Goal: Obtain resource: Download file/media

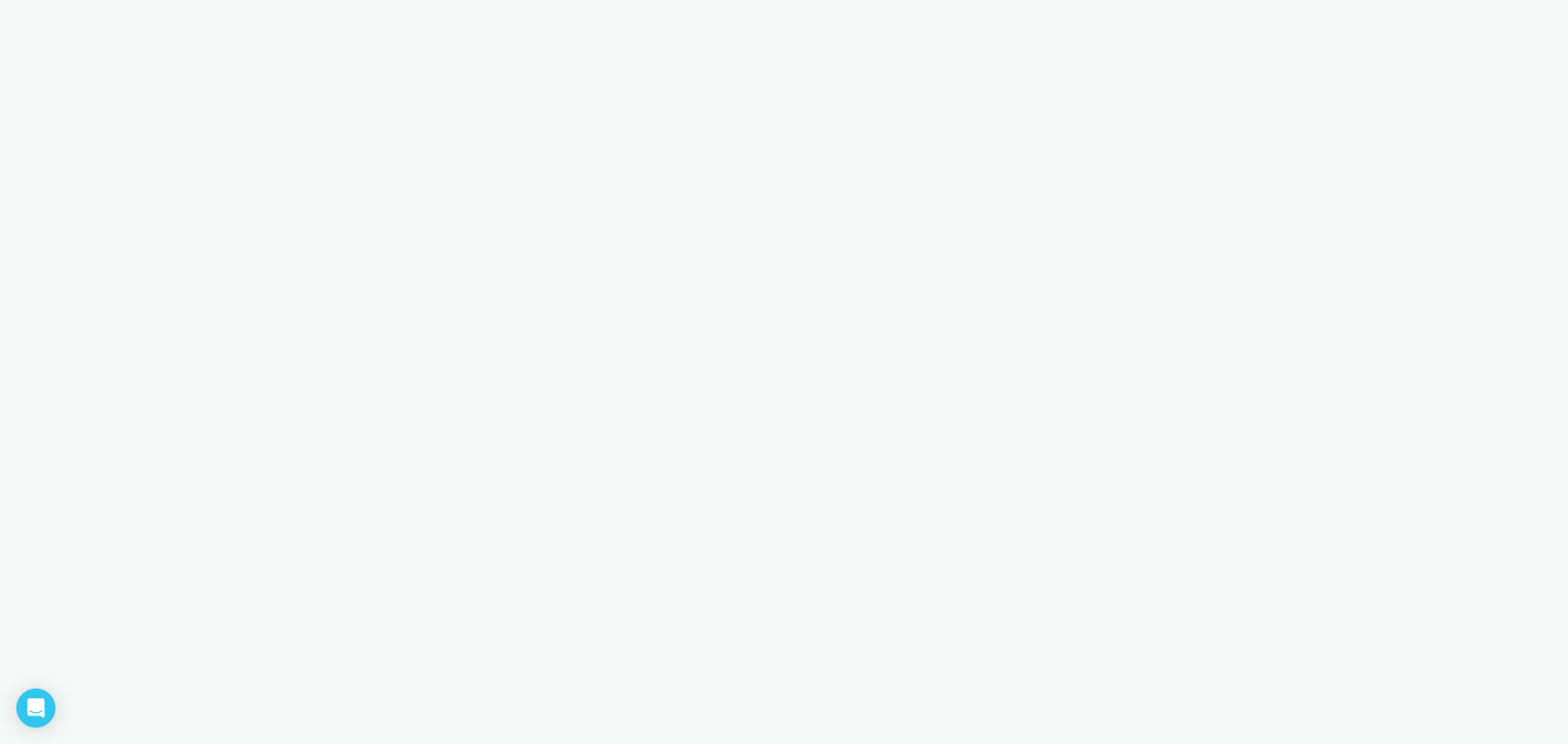
click at [1346, 47] on body at bounding box center [784, 372] width 1568 height 744
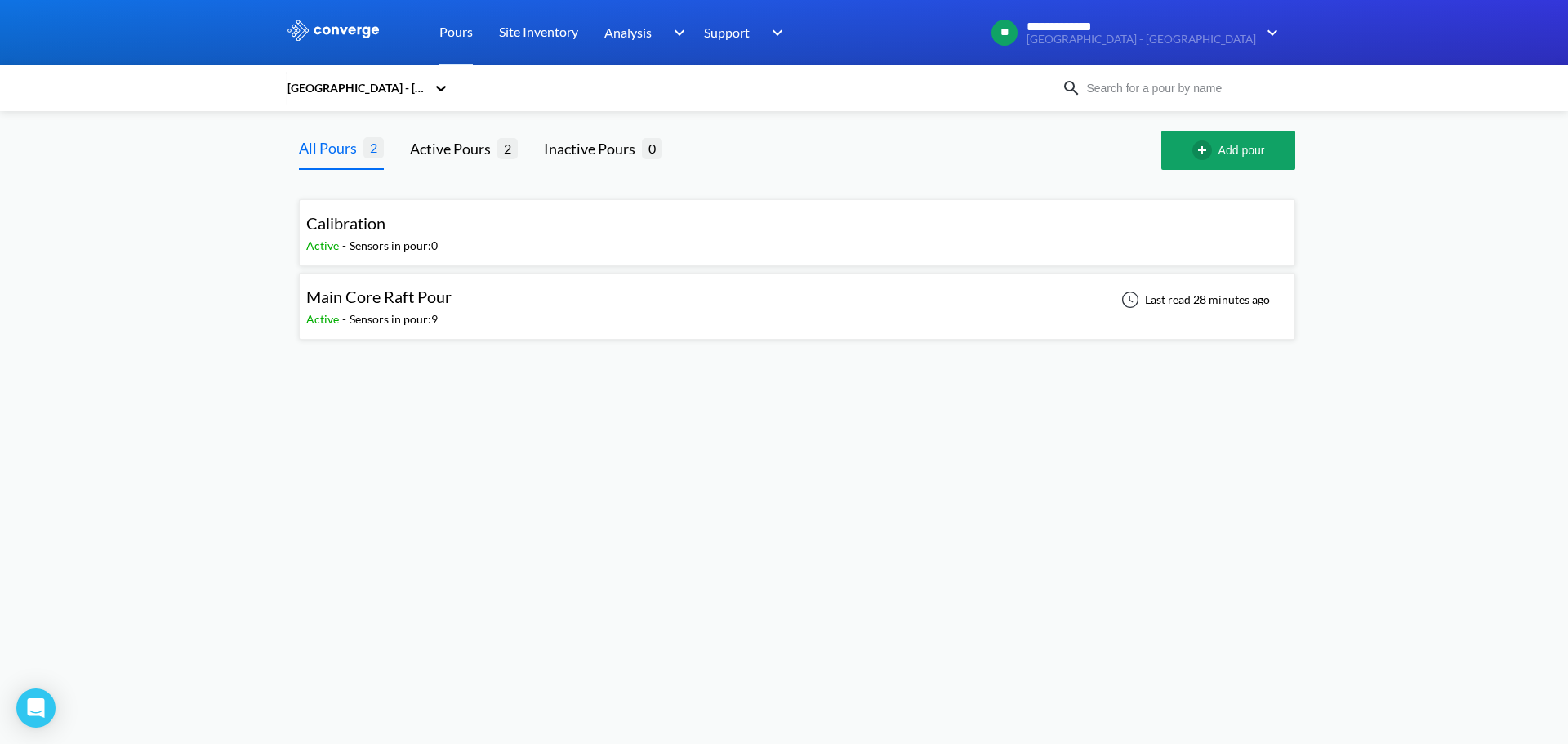
click at [428, 311] on div "Sensors in pour: 9" at bounding box center [394, 320] width 88 height 18
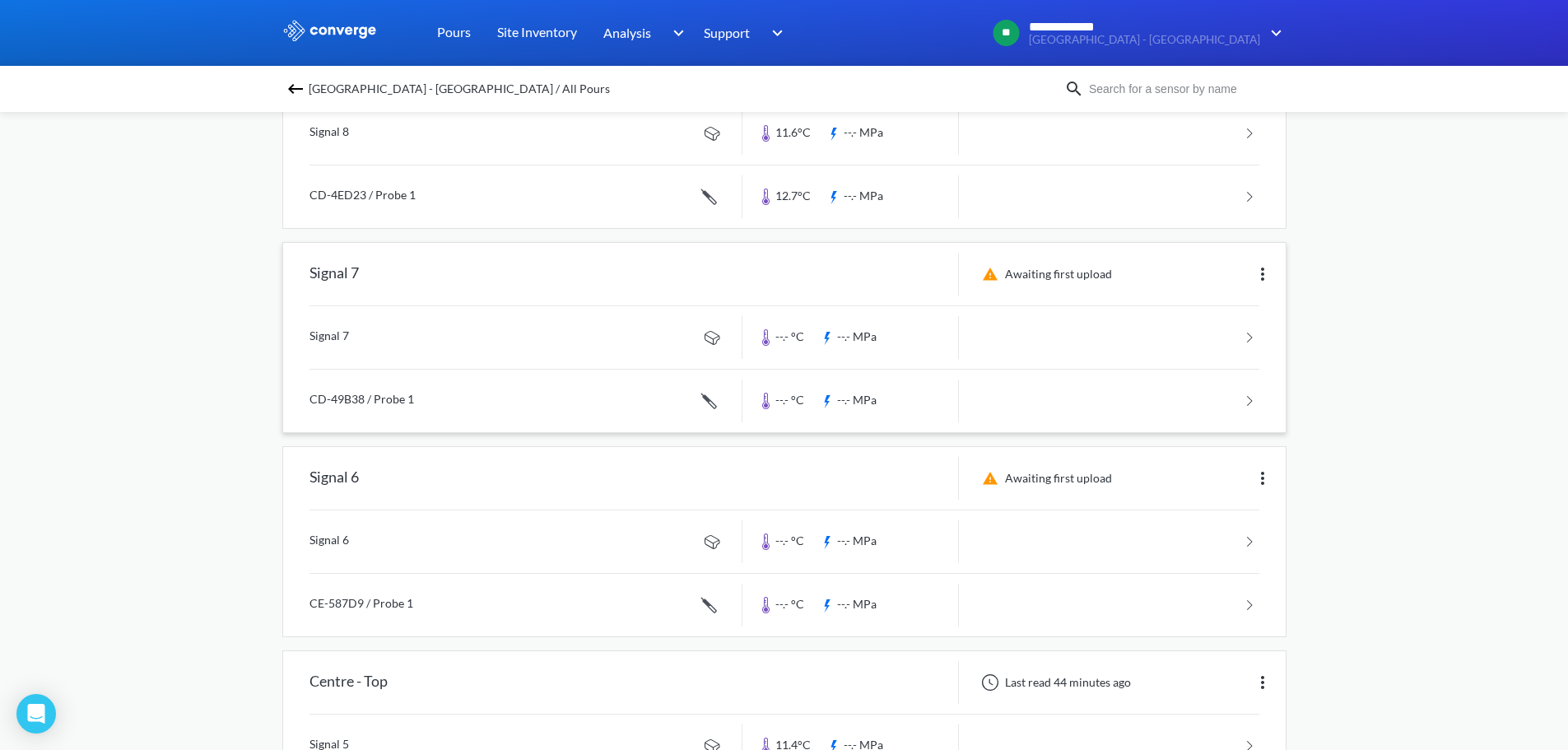
scroll to position [412, 0]
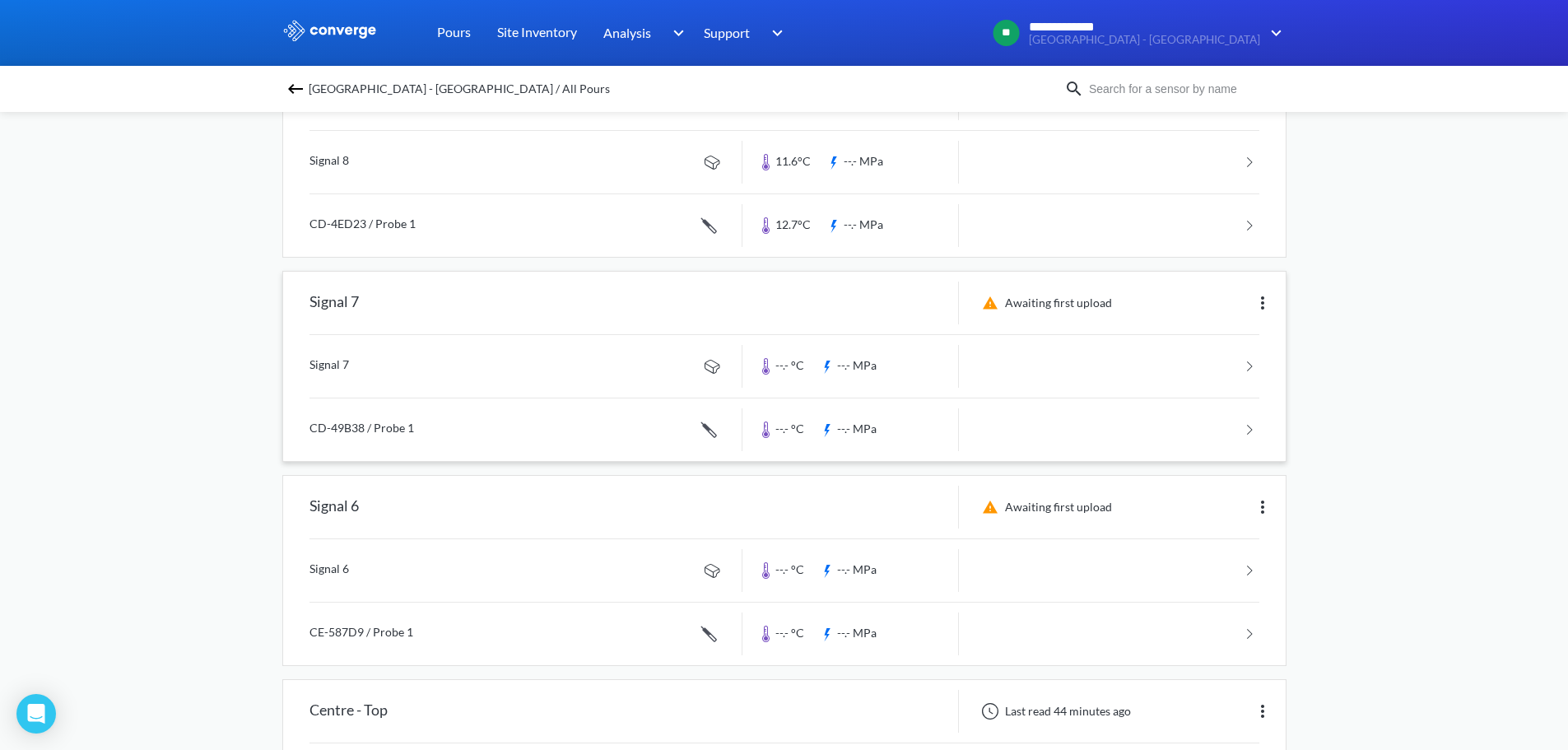
click at [1269, 303] on img at bounding box center [1263, 303] width 20 height 20
click at [1212, 305] on div "Edit" at bounding box center [1220, 303] width 106 height 31
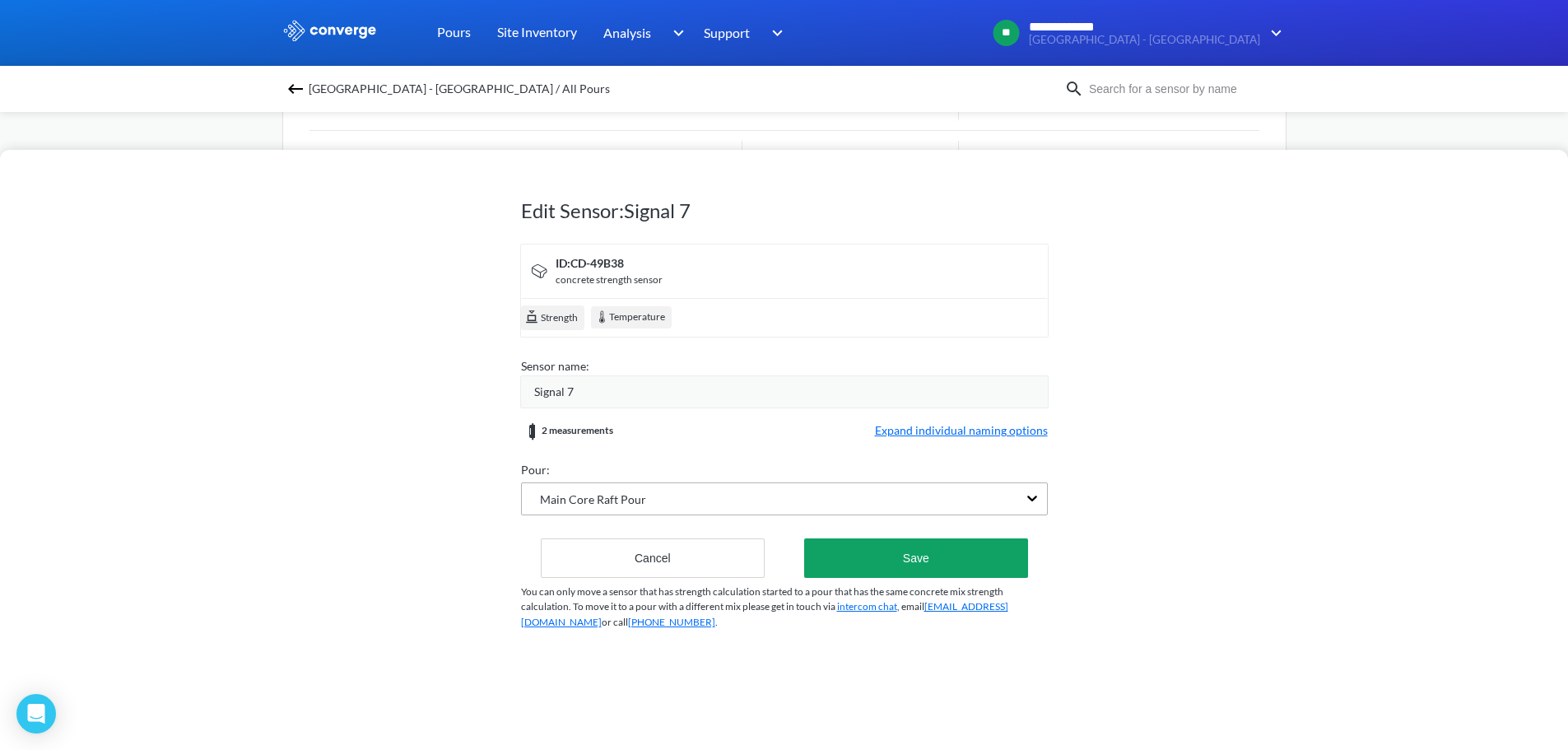
click at [624, 500] on span "Main Core Raft Pour" at bounding box center [584, 500] width 124 height 18
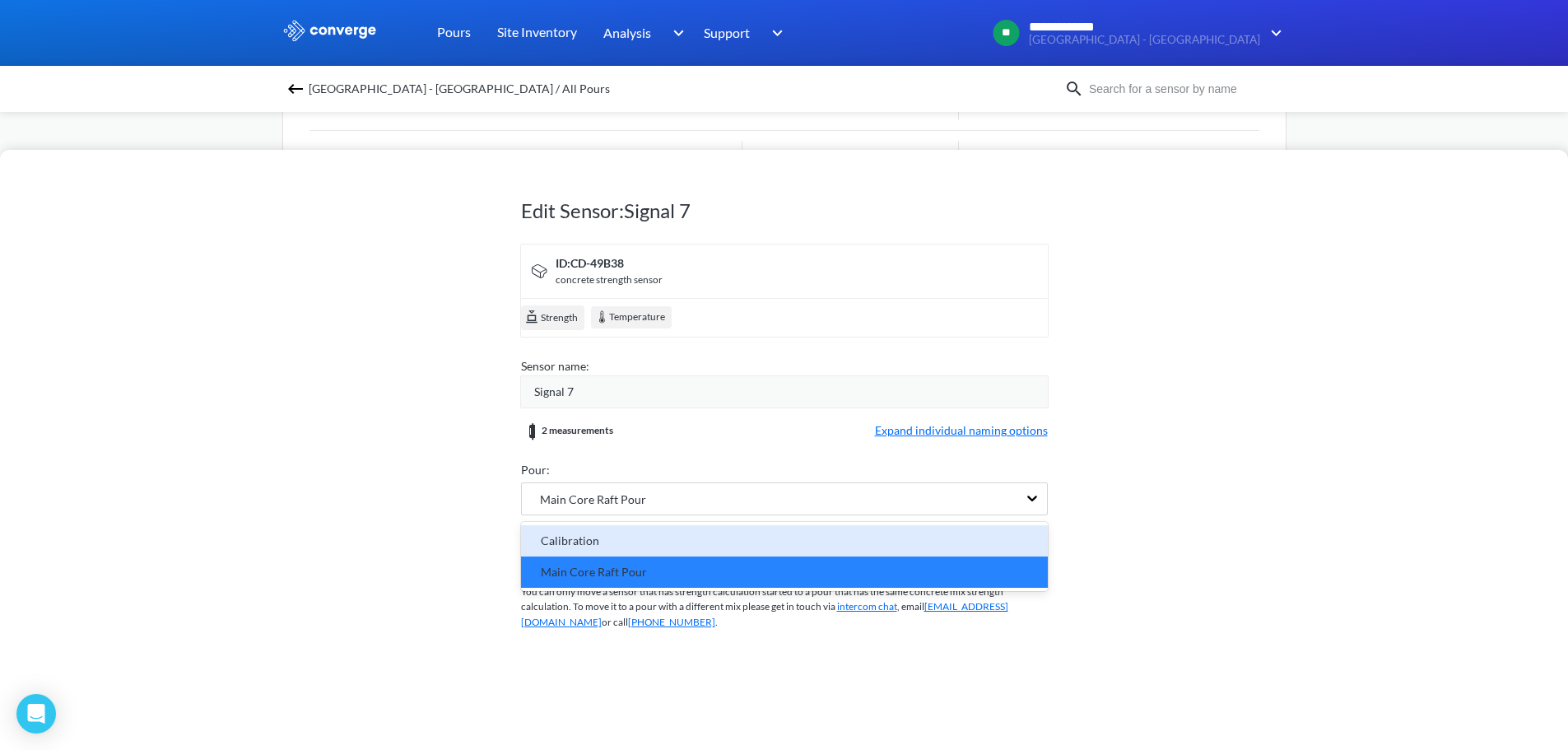
click at [622, 544] on div "Calibration" at bounding box center [784, 541] width 507 height 18
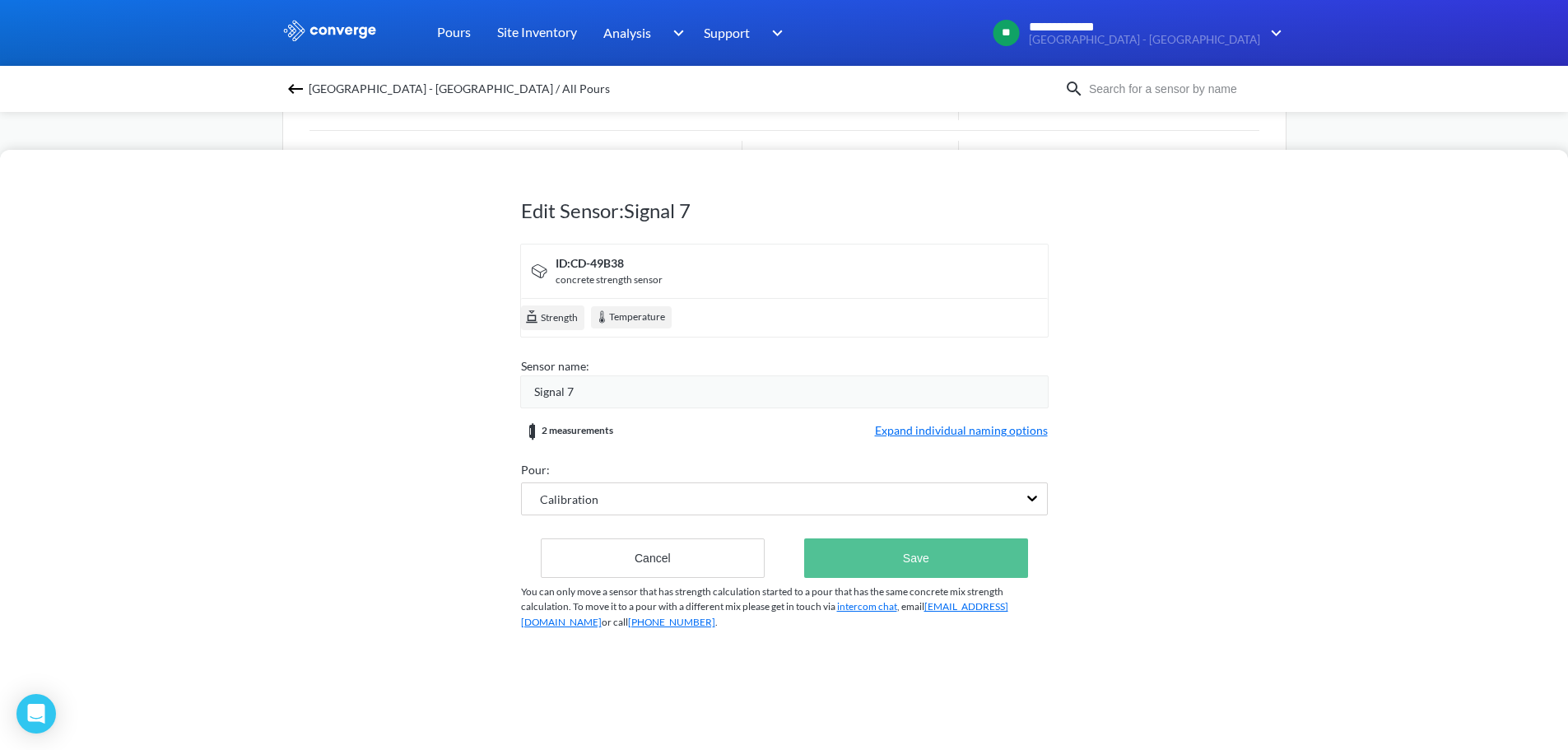
click at [887, 564] on button "Save" at bounding box center [916, 558] width 223 height 39
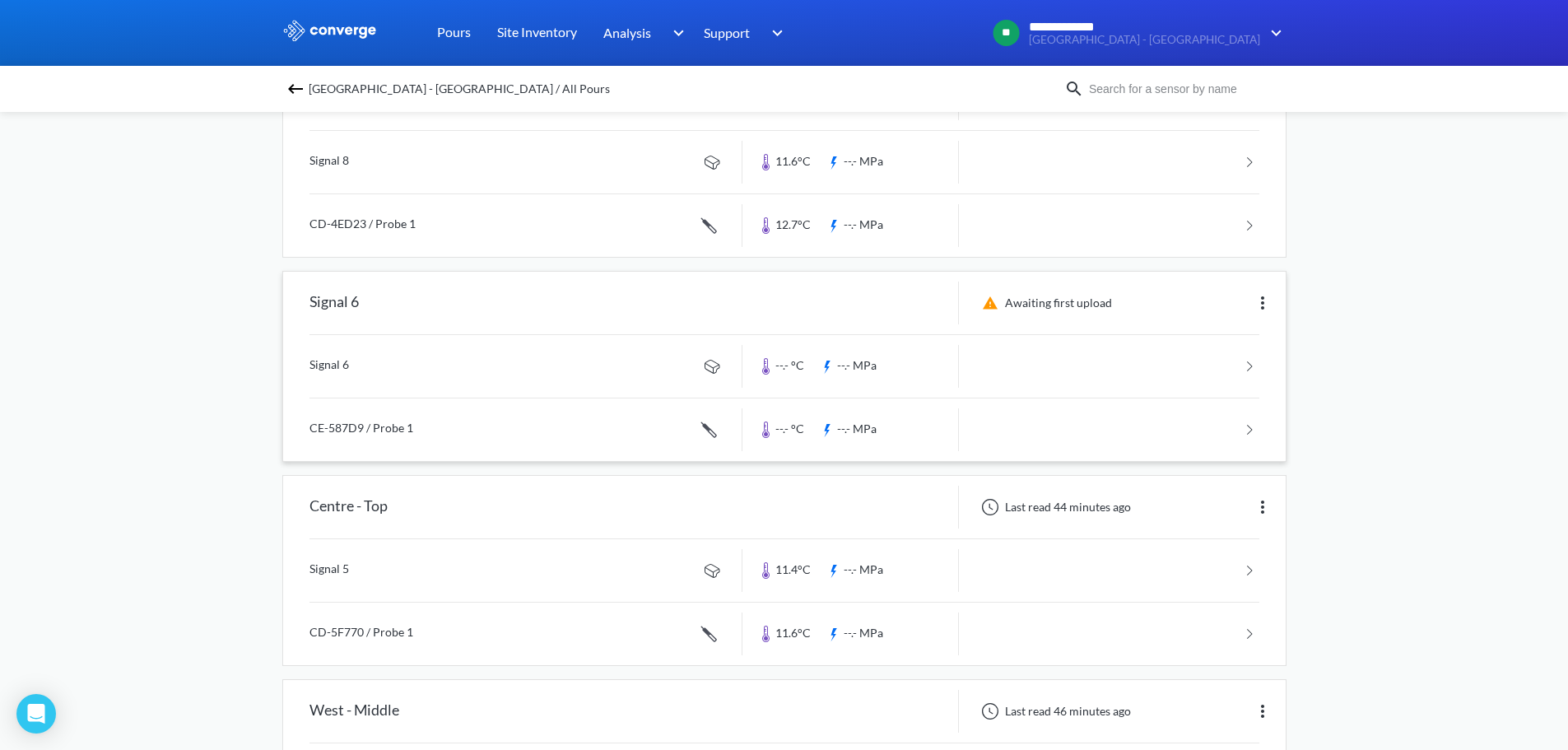
click at [1257, 307] on img at bounding box center [1263, 303] width 20 height 20
click at [1223, 309] on div "Edit" at bounding box center [1220, 303] width 106 height 31
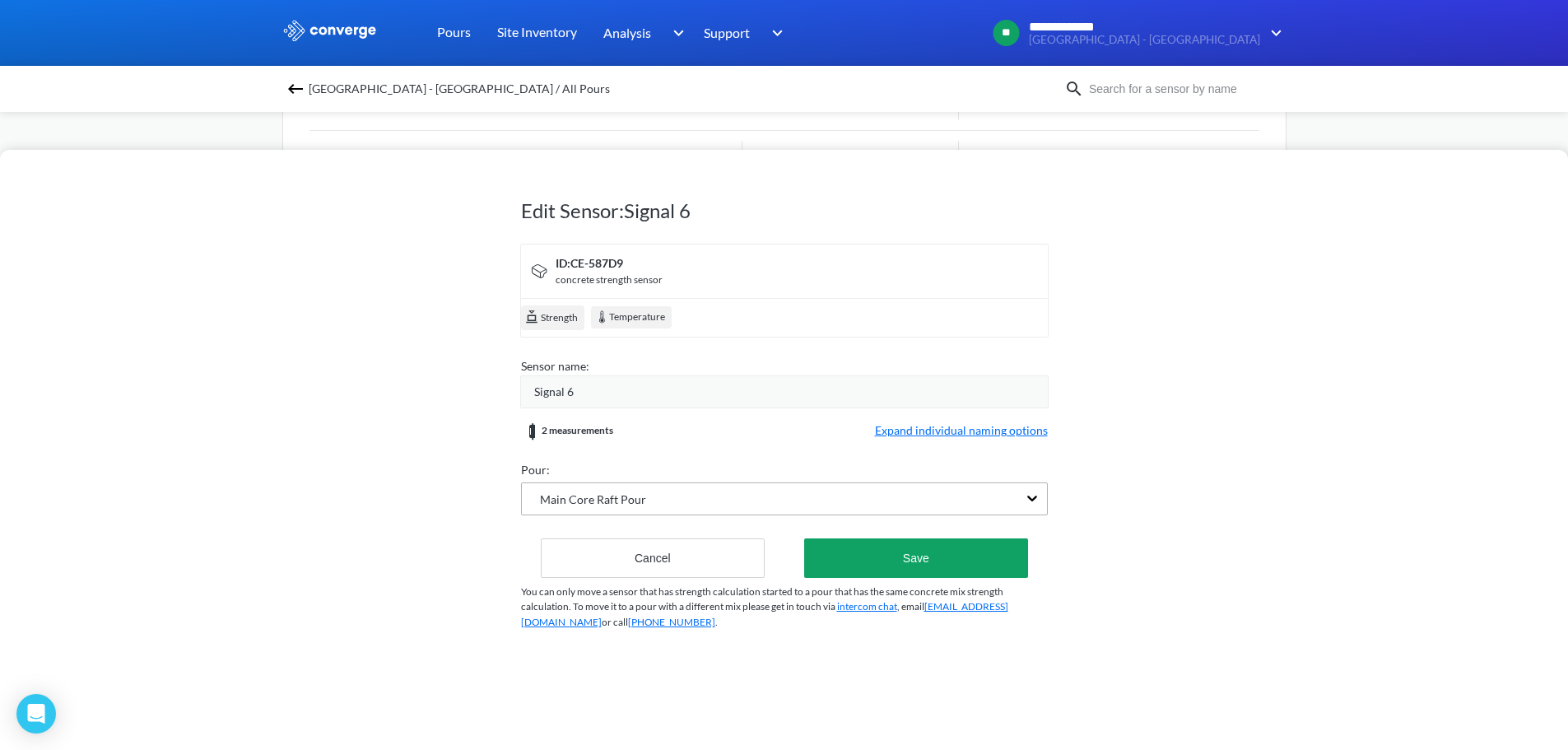
click at [695, 504] on div "Main Core Raft Pour" at bounding box center [769, 498] width 496 height 31
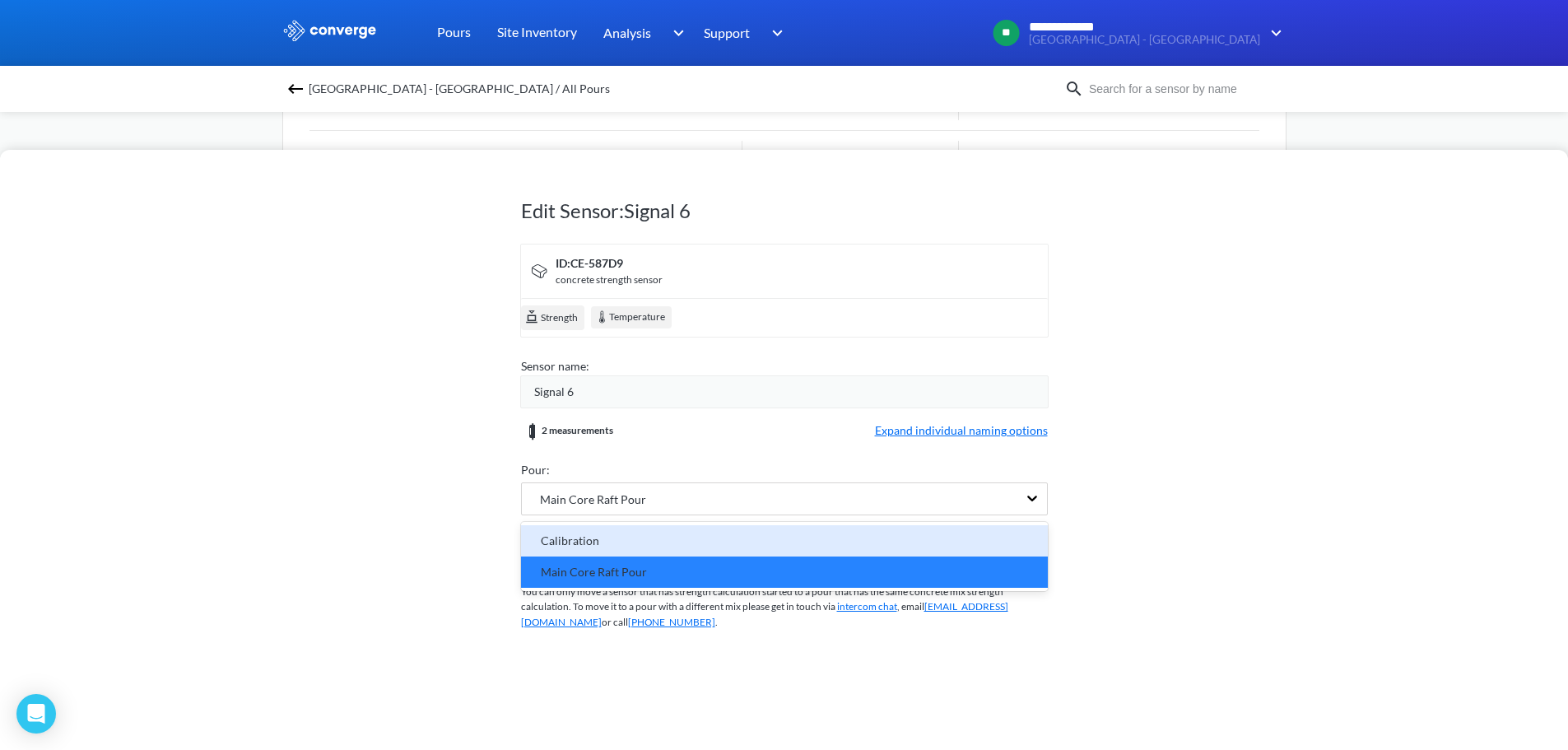
click at [686, 553] on div "Calibration" at bounding box center [784, 540] width 527 height 31
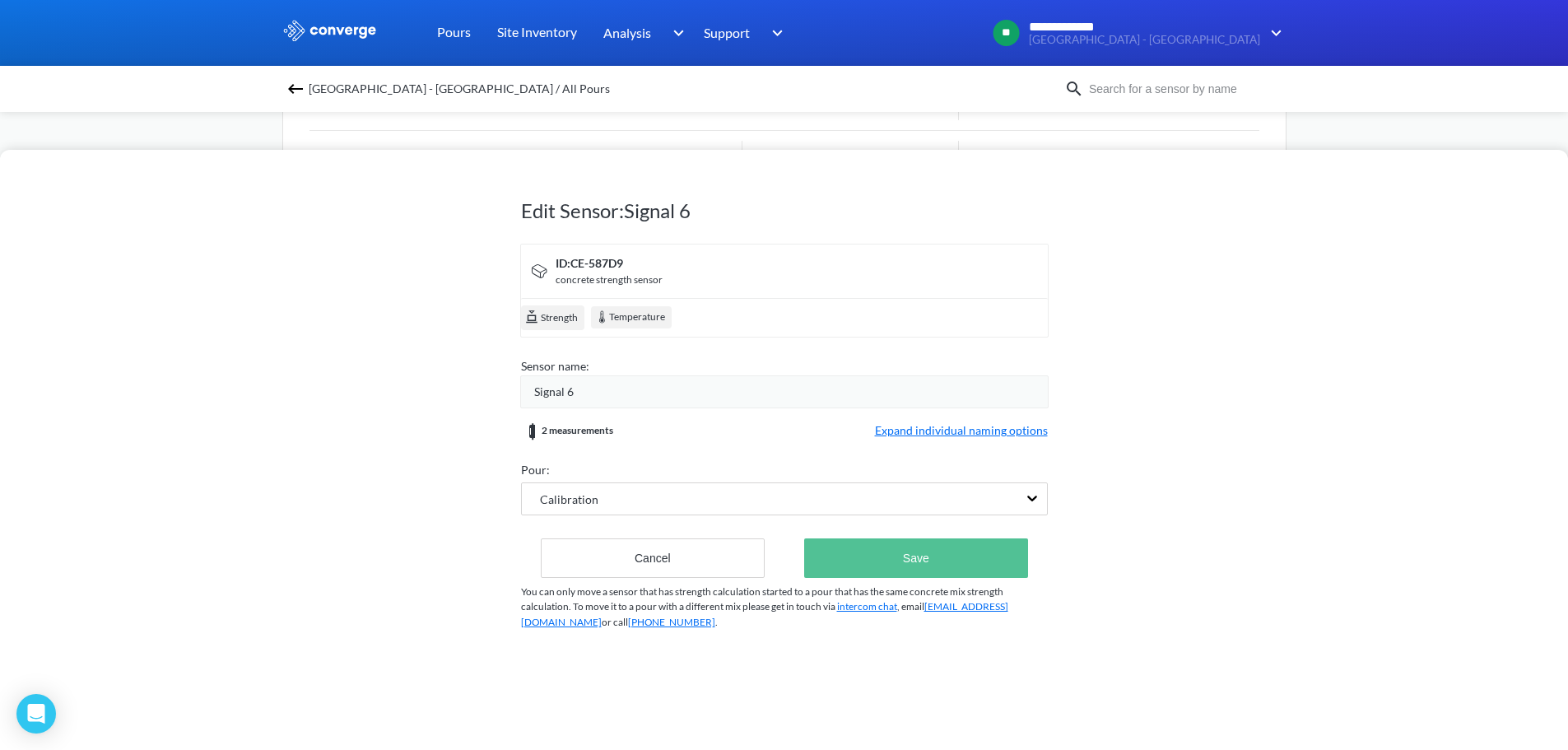
click at [872, 565] on button "Save" at bounding box center [916, 558] width 223 height 39
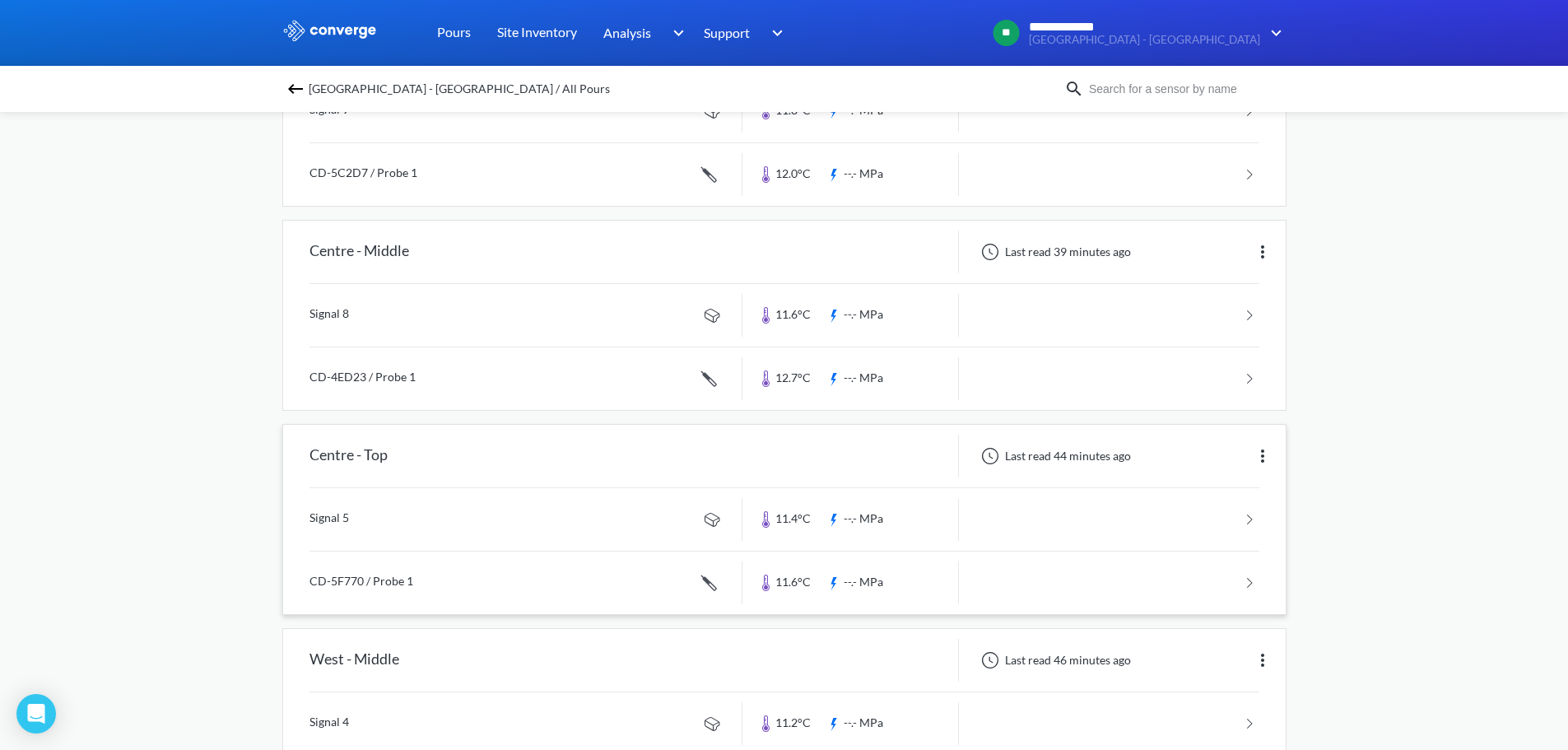
scroll to position [0, 0]
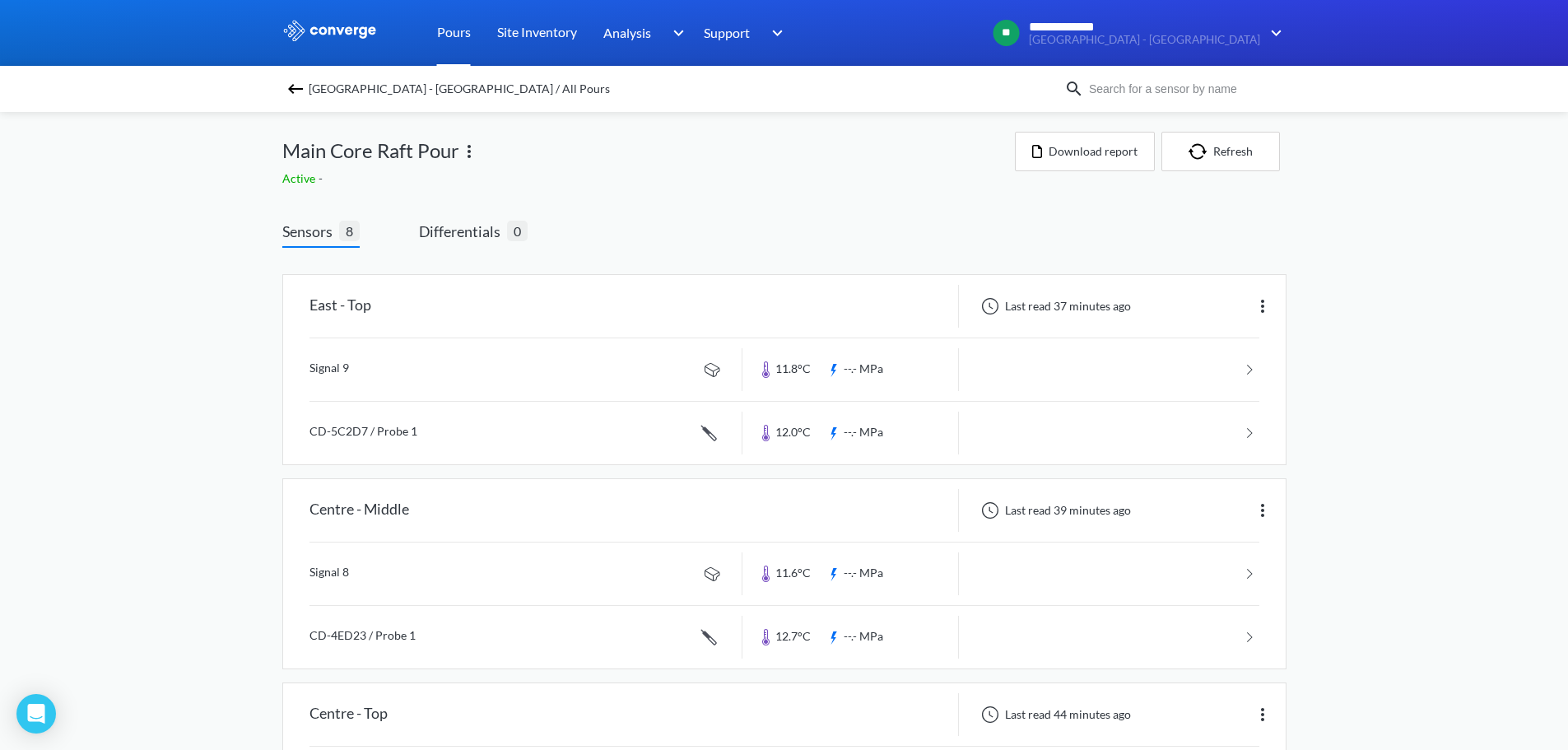
click at [454, 36] on link "Pours" at bounding box center [454, 33] width 34 height 66
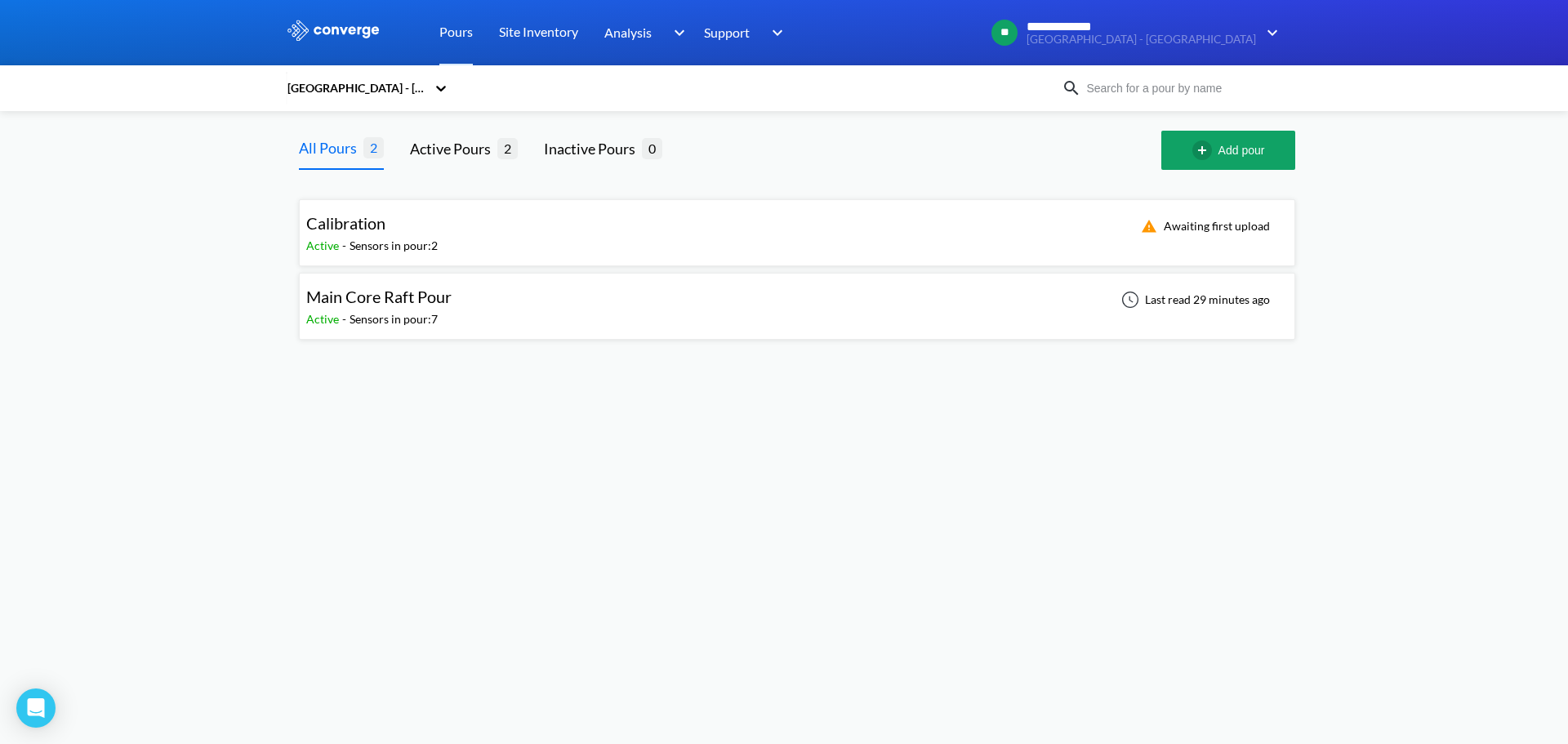
click at [519, 315] on div "Main Core Raft Pour Active - Sensors in pour: 7 Last read 29 minutes ago" at bounding box center [797, 306] width 982 height 52
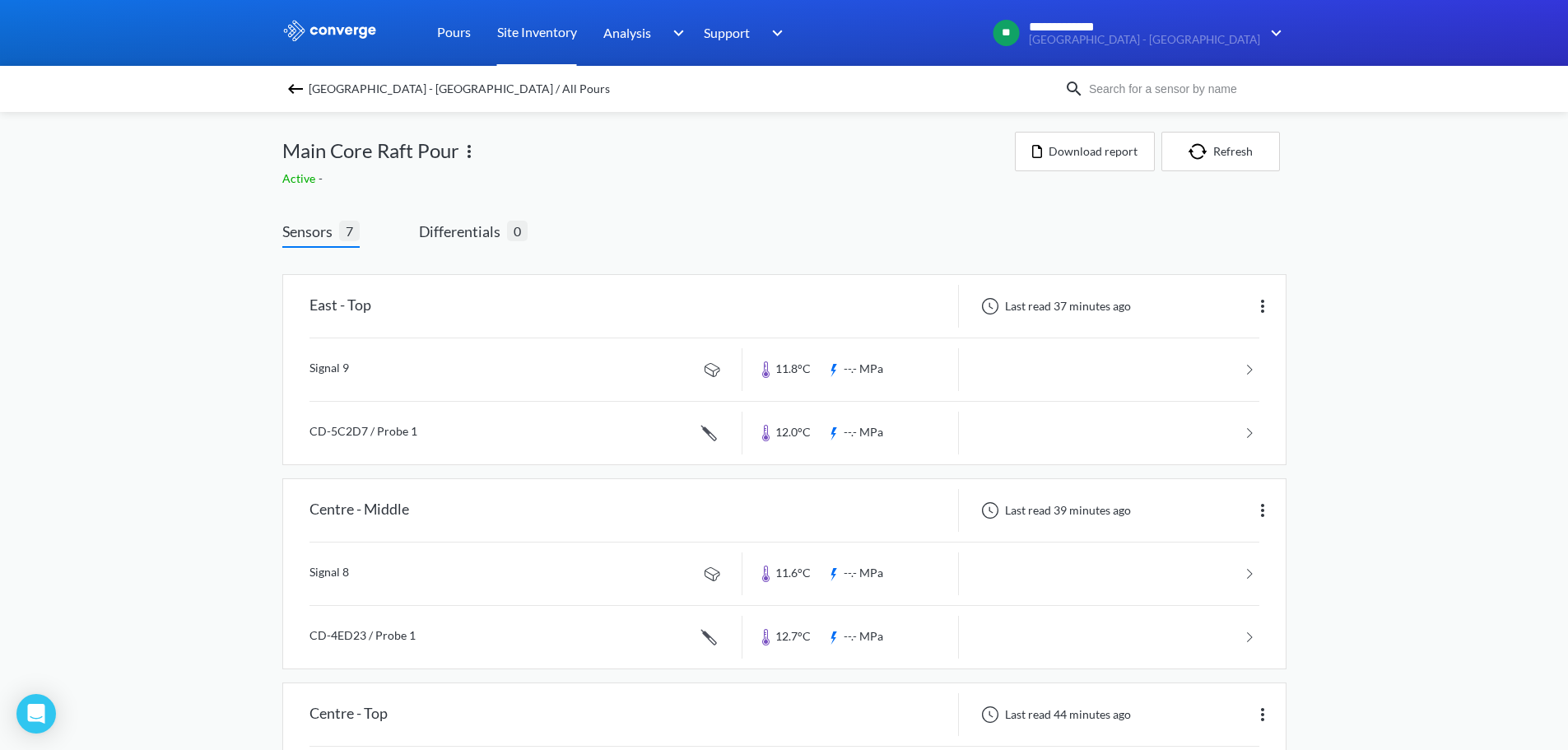
click at [538, 33] on link "Site Inventory" at bounding box center [537, 33] width 80 height 66
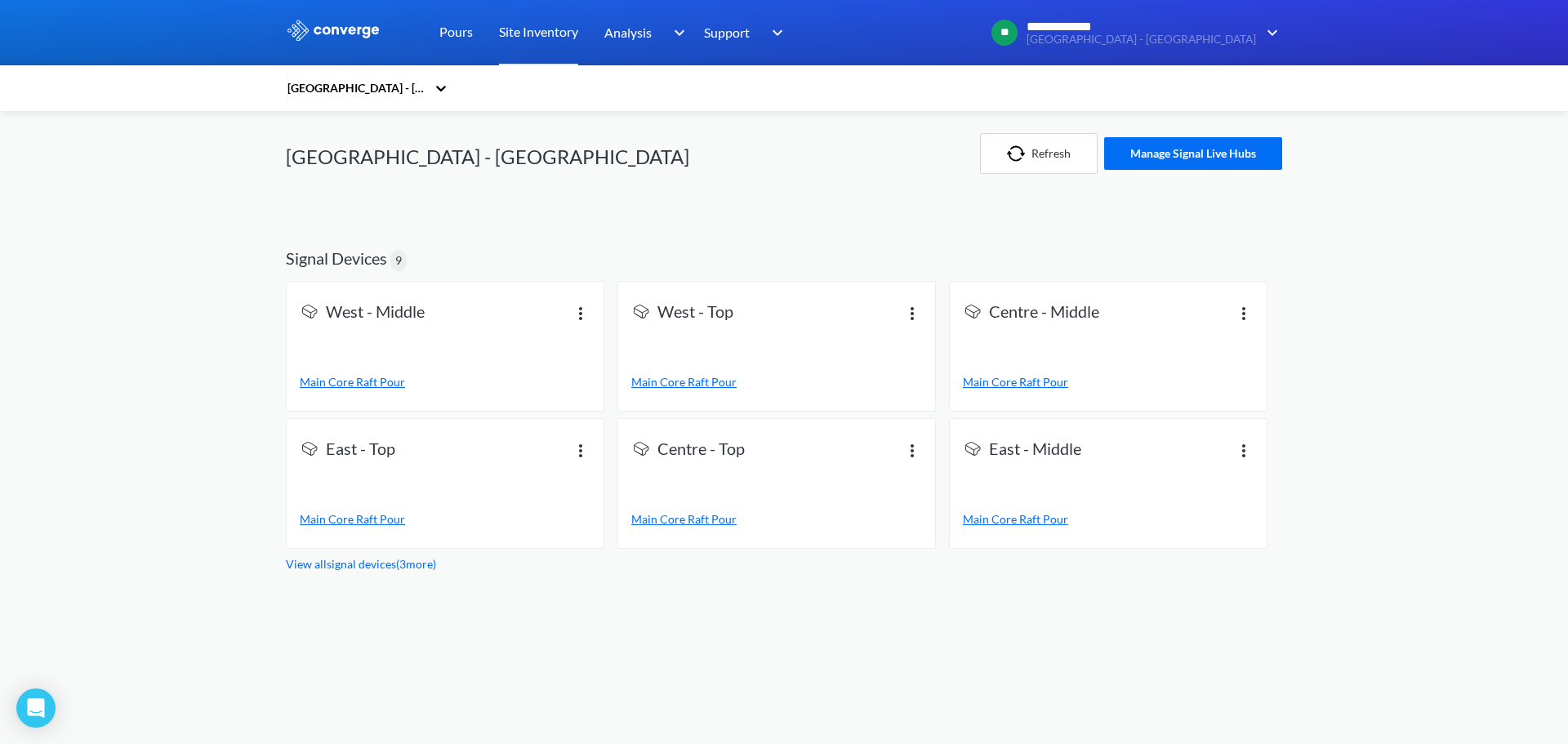
click at [345, 567] on link "View all signal devices ( 3 more)" at bounding box center [361, 563] width 151 height 14
click at [573, 310] on img at bounding box center [581, 313] width 20 height 20
click at [622, 182] on div "[GEOGRAPHIC_DATA] - [GEOGRAPHIC_DATA]" at bounding box center [561, 153] width 549 height 85
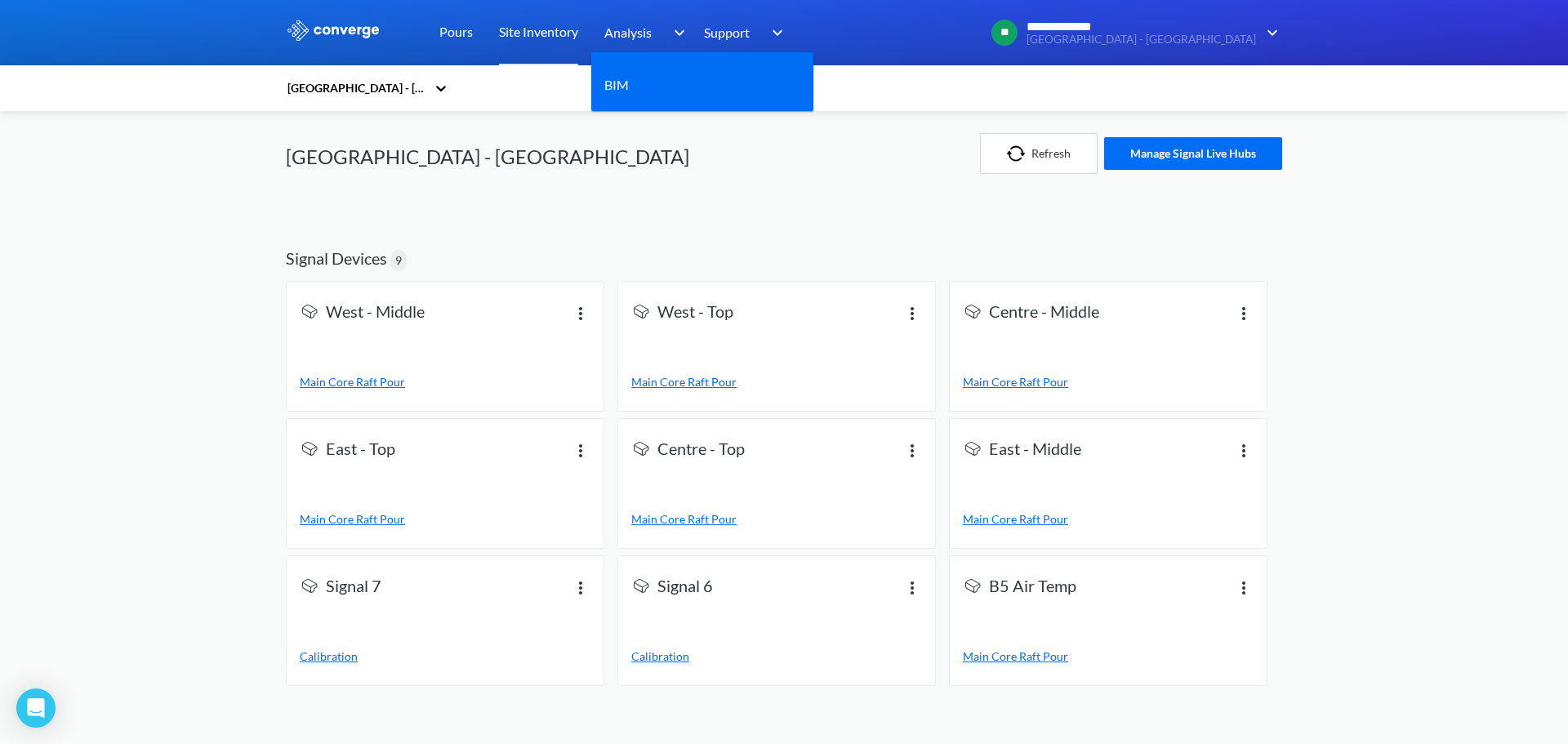
click at [618, 48] on div "Analysis" at bounding box center [647, 32] width 85 height 66
click at [628, 77] on link "BIM" at bounding box center [616, 84] width 24 height 21
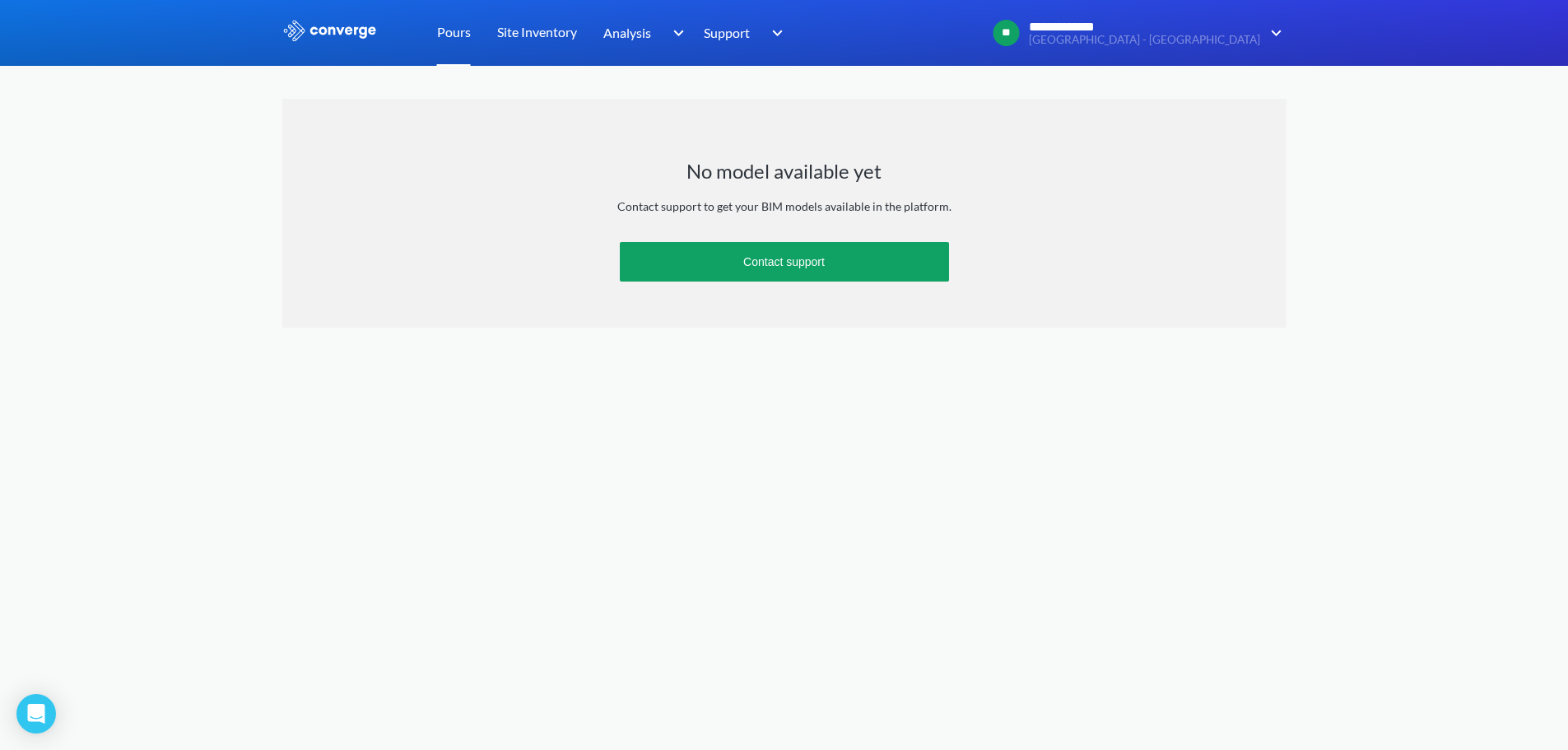
click at [439, 32] on link "Pours" at bounding box center [454, 33] width 34 height 66
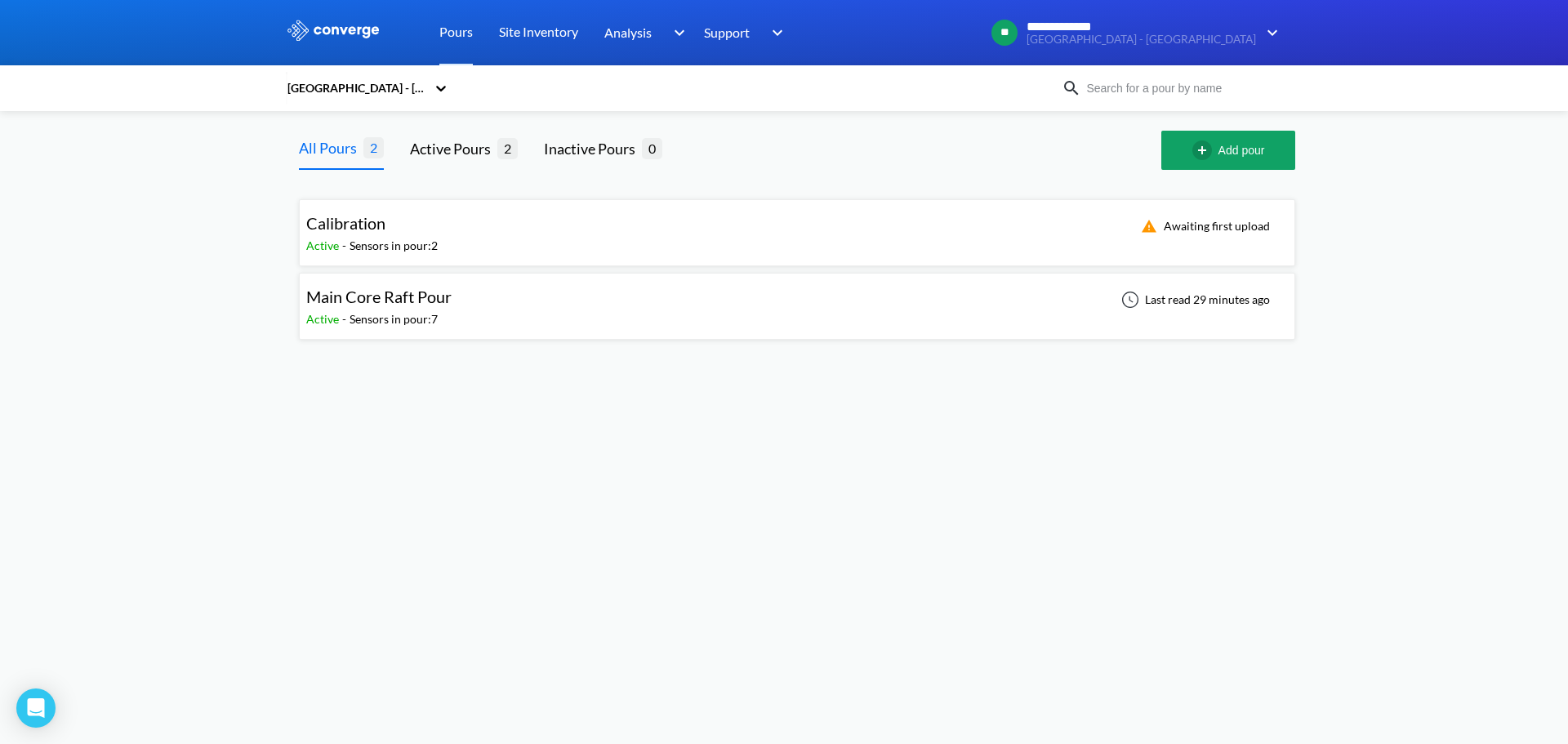
click at [527, 313] on div "Main Core Raft Pour Active - Sensors in pour: 7 Last read 29 minutes ago" at bounding box center [797, 306] width 982 height 52
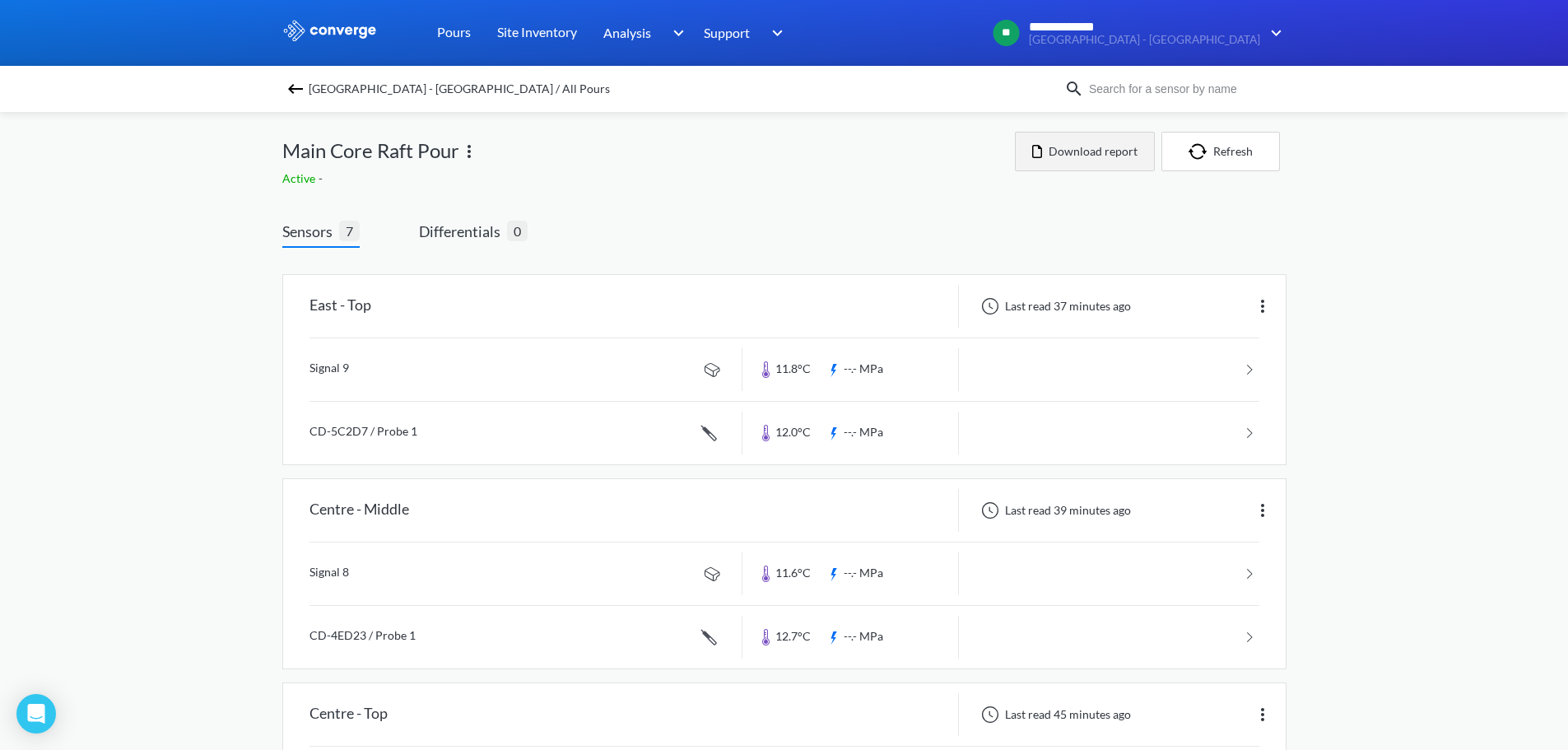
click at [1106, 158] on button "Download report" at bounding box center [1084, 151] width 140 height 39
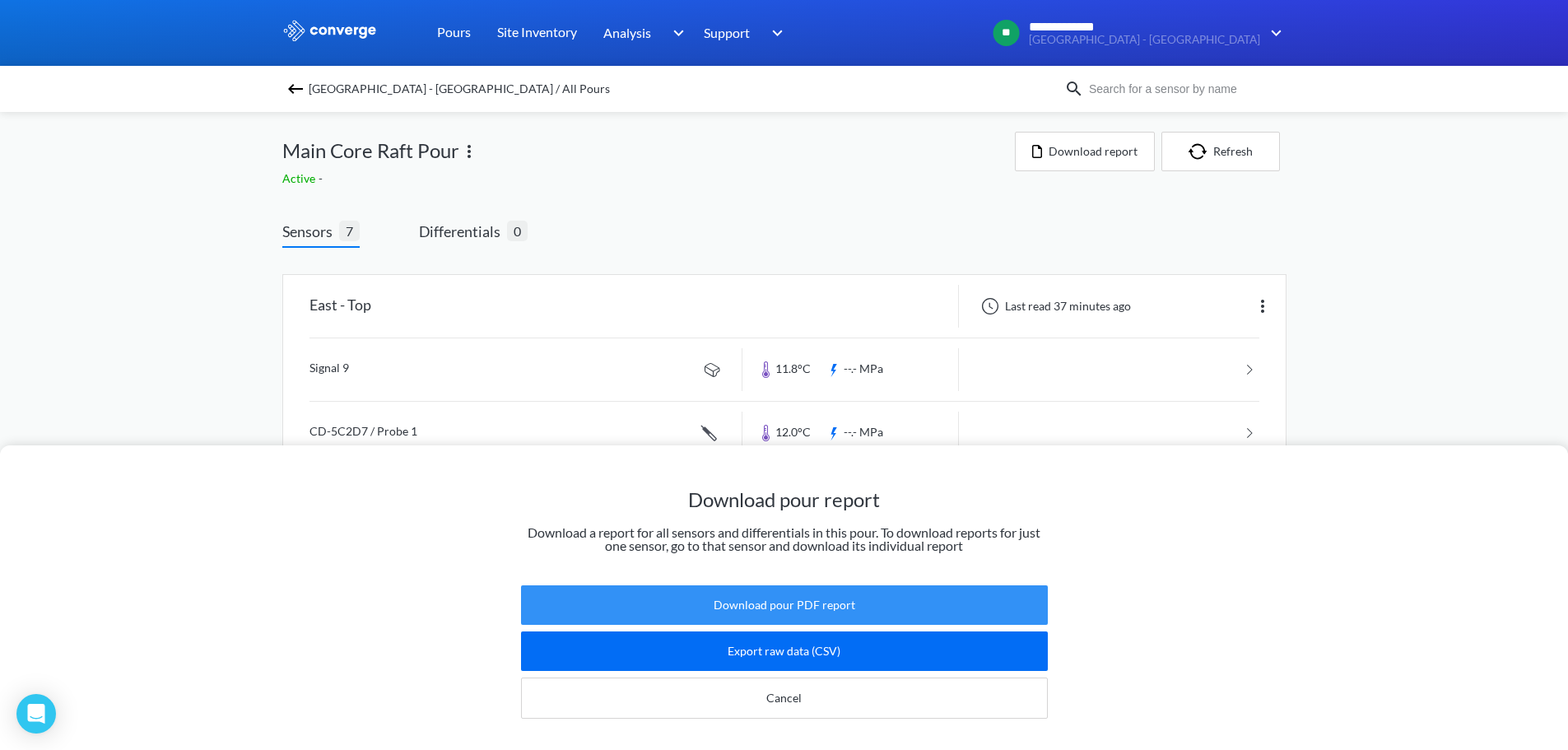
click at [869, 601] on button "Download pour PDF report" at bounding box center [784, 605] width 527 height 39
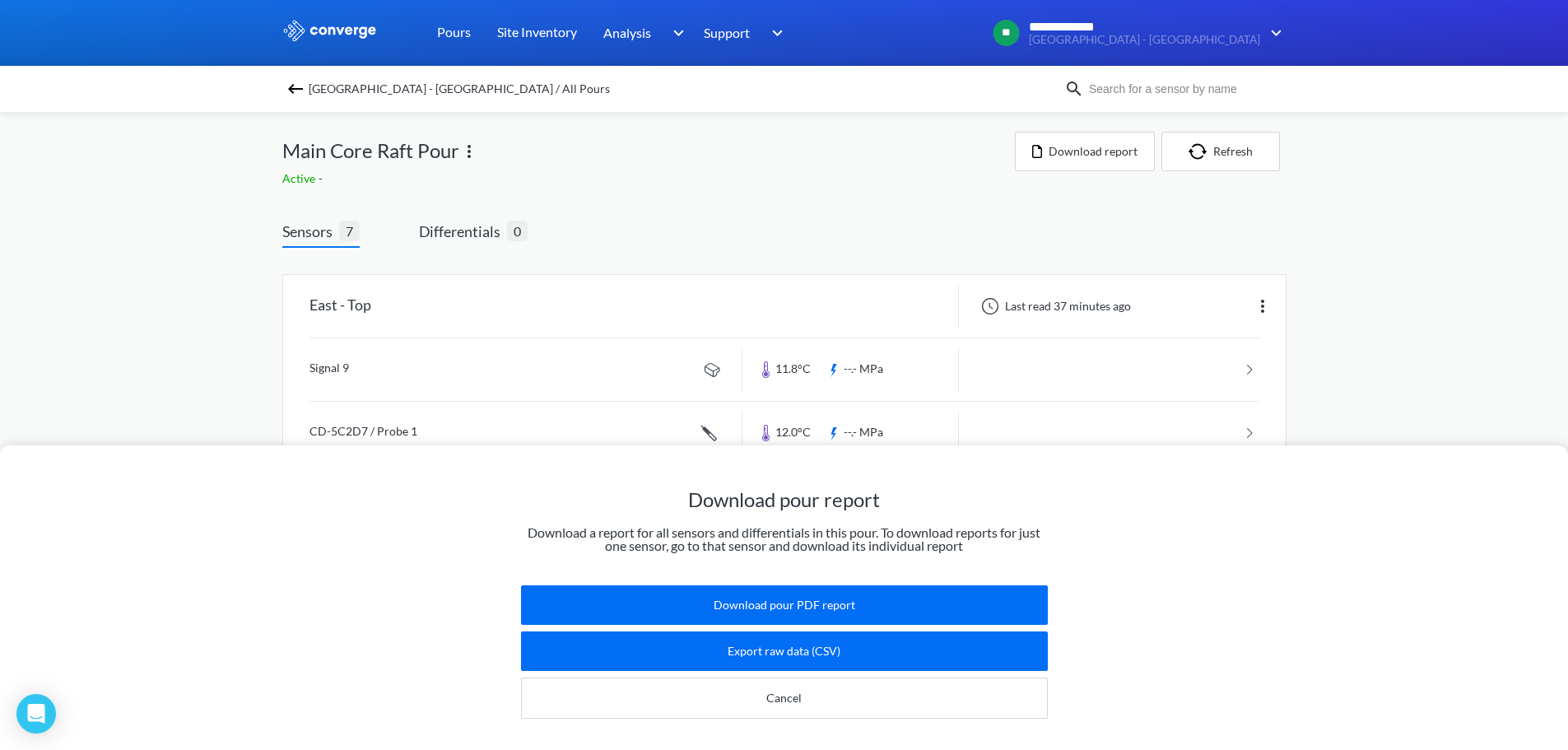
click at [1468, 256] on div "Download pour report Download a report for all sensors and differentials in thi…" at bounding box center [784, 375] width 1568 height 750
